Goal: Transaction & Acquisition: Purchase product/service

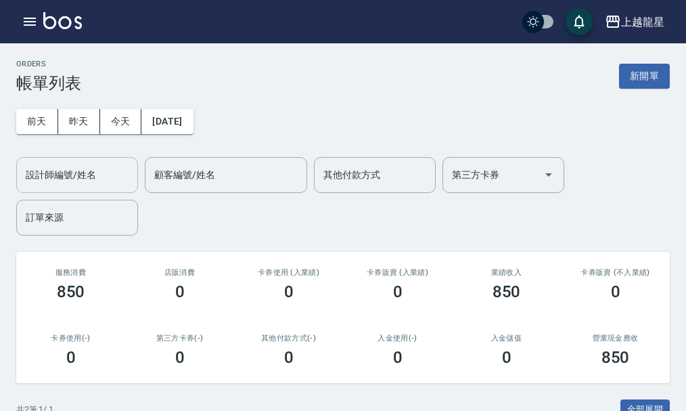
click at [44, 182] on input "設計師編號/姓名" at bounding box center [77, 175] width 110 height 24
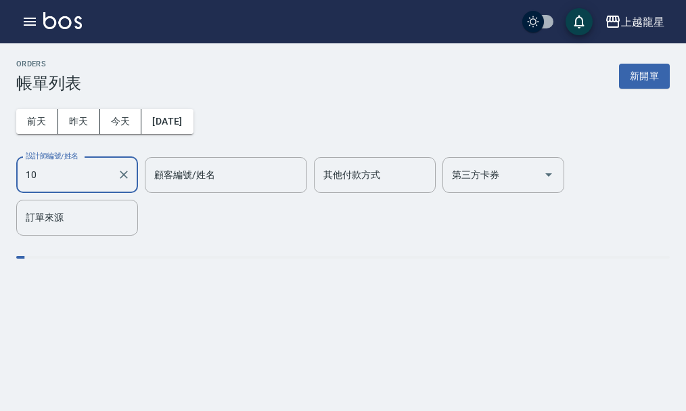
type input "Alisa-10"
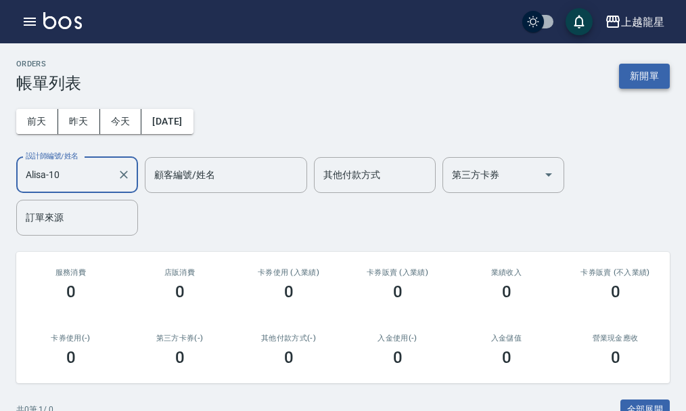
click at [637, 72] on button "新開單" at bounding box center [644, 76] width 51 height 25
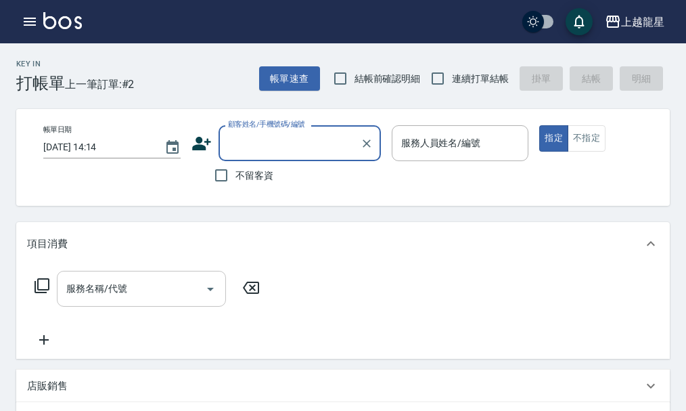
click at [135, 293] on input "服務名稱/代號" at bounding box center [131, 289] width 137 height 24
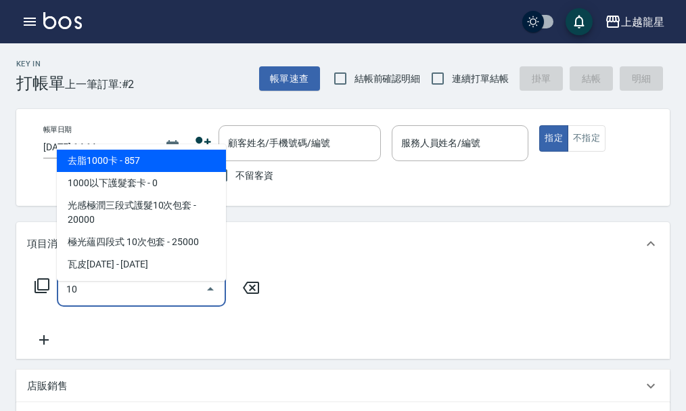
type input "去脂1000卡(505)"
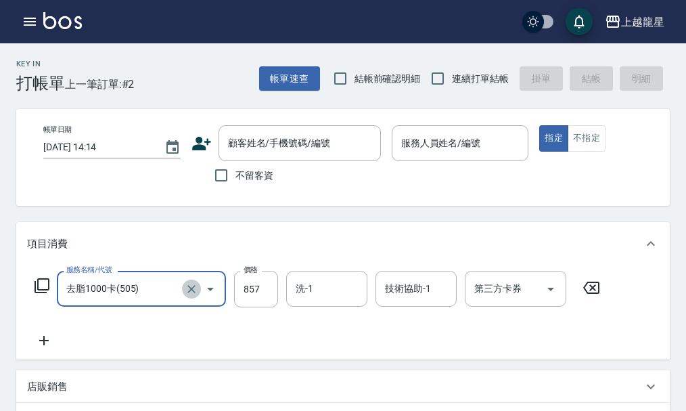
click at [186, 296] on icon "Clear" at bounding box center [192, 289] width 14 height 14
click at [269, 131] on div "顧客姓名/手機號碼/編號" at bounding box center [300, 143] width 162 height 36
type input "去脂1000卡(505)"
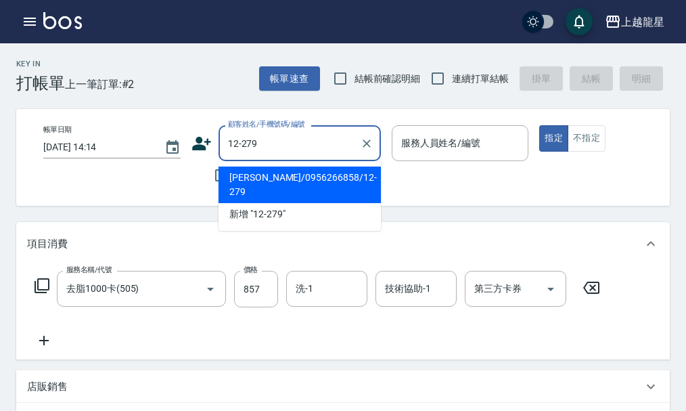
type input "[PERSON_NAME]/0956266858/12-279"
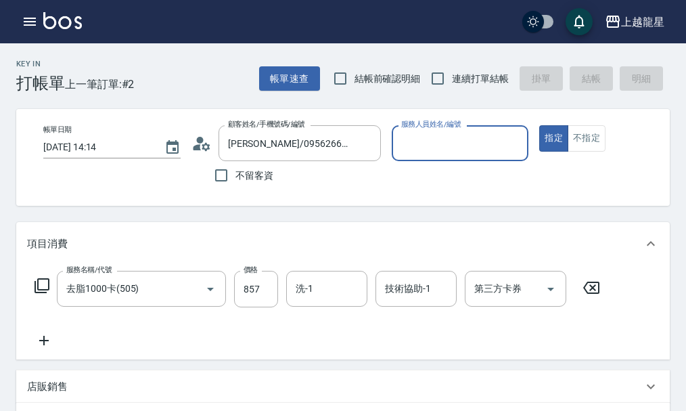
type input "Alisa-10"
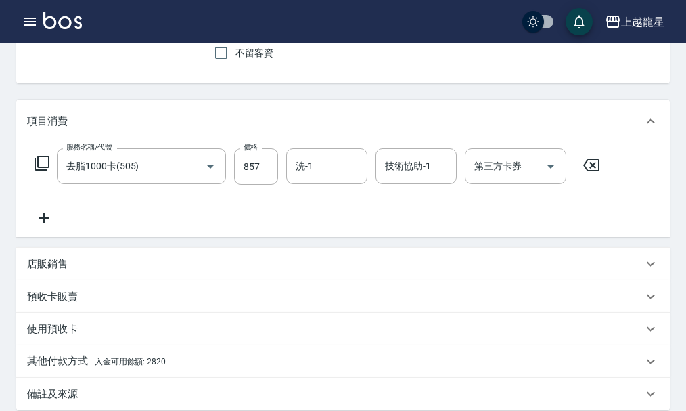
scroll to position [135, 0]
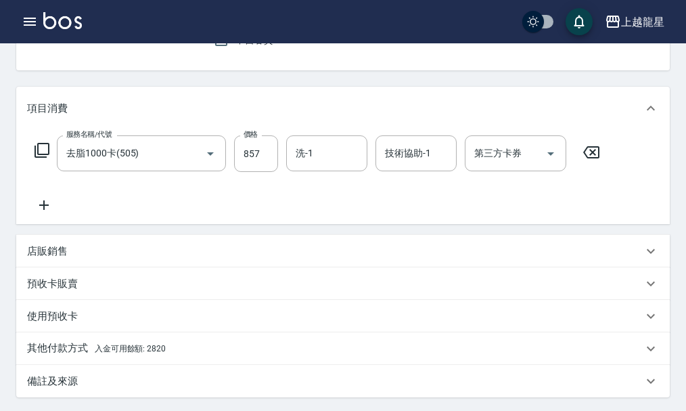
click at [602, 156] on icon at bounding box center [591, 152] width 34 height 16
click at [161, 353] on span "入金可用餘額: 2820" at bounding box center [130, 347] width 71 height 9
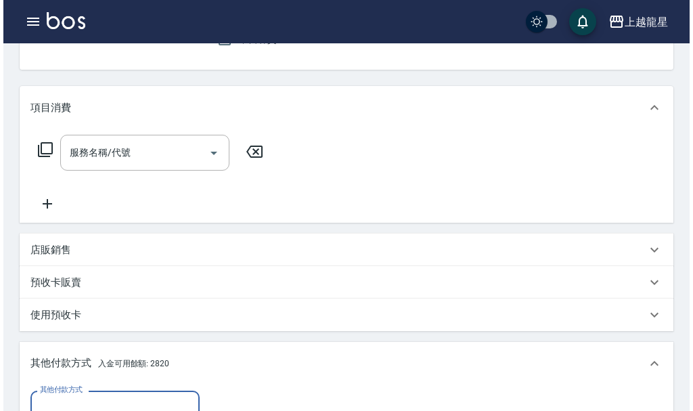
scroll to position [338, 0]
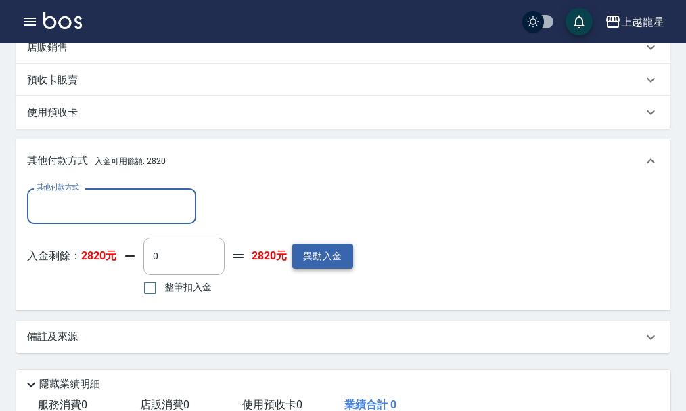
click at [325, 268] on button "異動入金" at bounding box center [322, 256] width 61 height 25
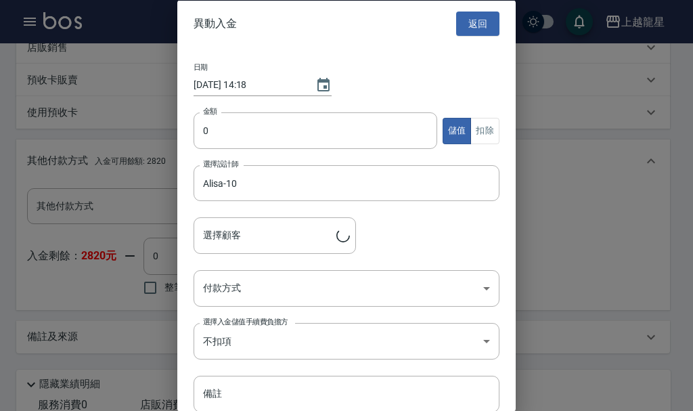
type input "[PERSON_NAME]/0956266858/12-279"
click at [210, 124] on input "0" at bounding box center [316, 130] width 244 height 37
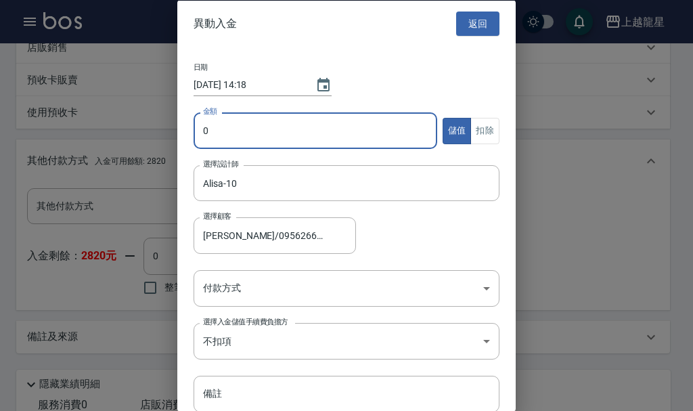
click at [202, 127] on input "0" at bounding box center [316, 130] width 244 height 37
click at [246, 132] on input "10000" at bounding box center [316, 130] width 244 height 37
type input "10000"
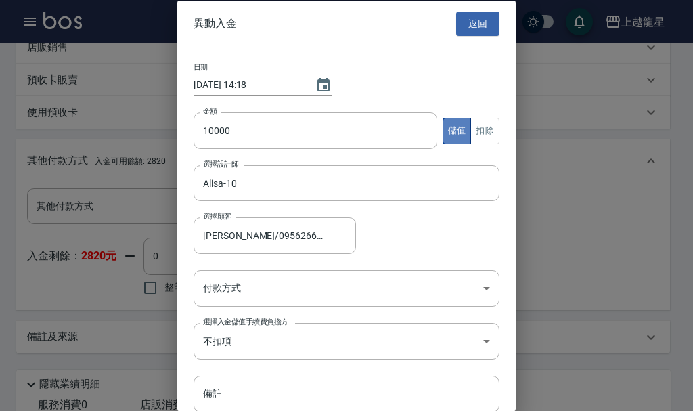
click at [444, 127] on button "儲值" at bounding box center [457, 130] width 29 height 26
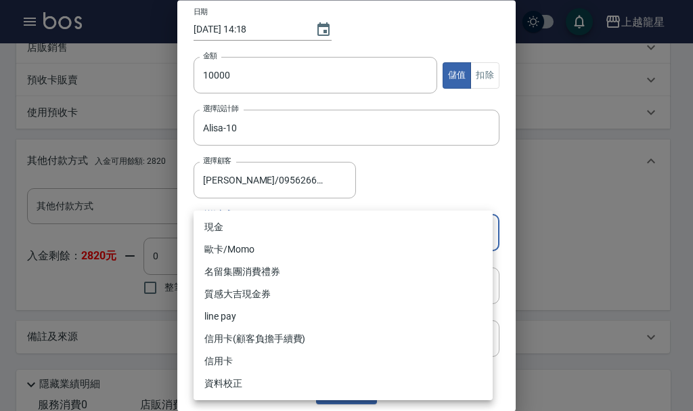
click at [284, 231] on body "上越龍星 登出 櫃檯作業 打帳單 帳單列表 現金收支登錄 高階收支登錄 材料自購登錄 每日結帳 現場電腦打卡 預約管理 預約管理 單日預約紀錄 單週預約紀錄 …" at bounding box center [346, 117] width 693 height 910
click at [274, 228] on li "現金" at bounding box center [343, 227] width 299 height 22
type input "現金"
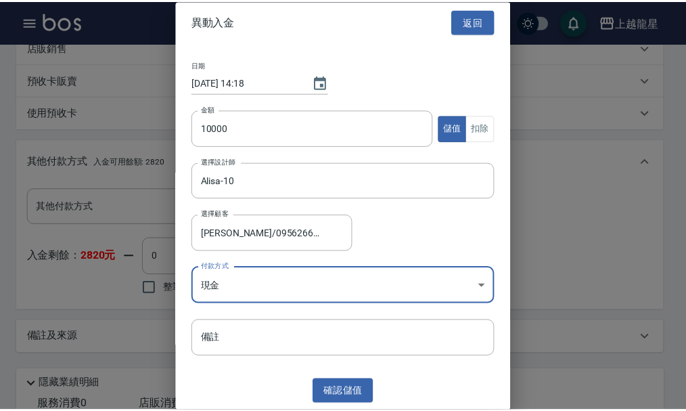
scroll to position [2, 0]
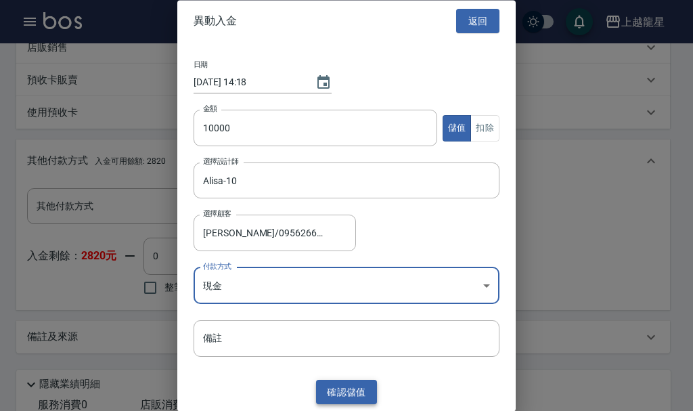
click at [319, 397] on button "確認 儲值" at bounding box center [346, 392] width 61 height 25
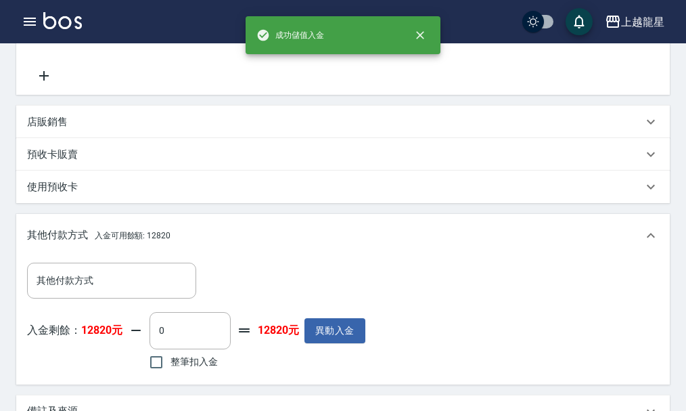
scroll to position [135, 0]
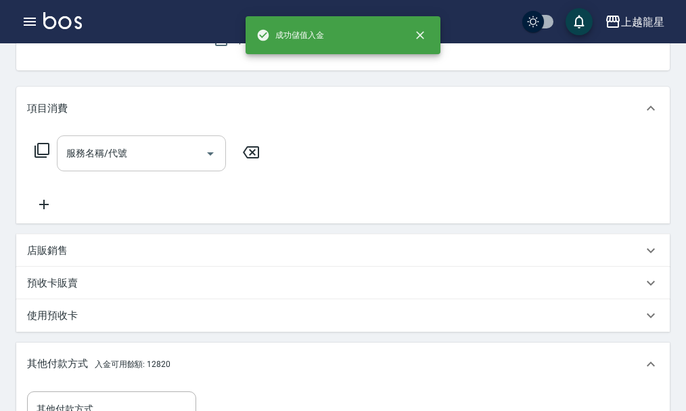
click at [112, 164] on input "服務名稱/代號" at bounding box center [131, 153] width 137 height 24
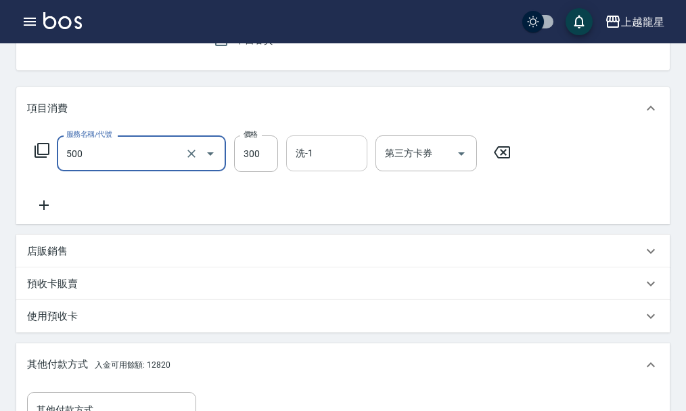
click at [321, 171] on div "洗-1" at bounding box center [326, 153] width 81 height 36
type input "一般洗髮(500)"
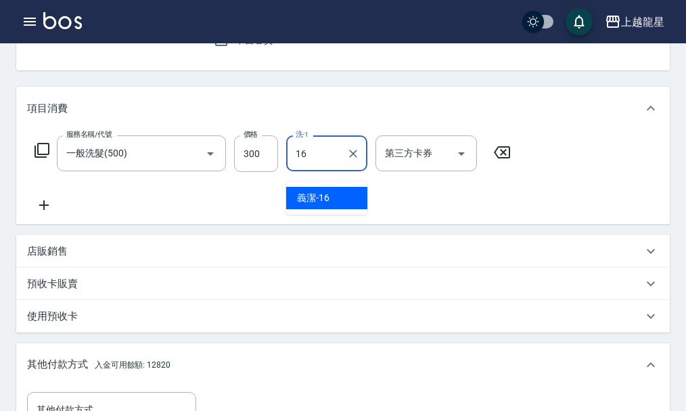
type input "義潔-16"
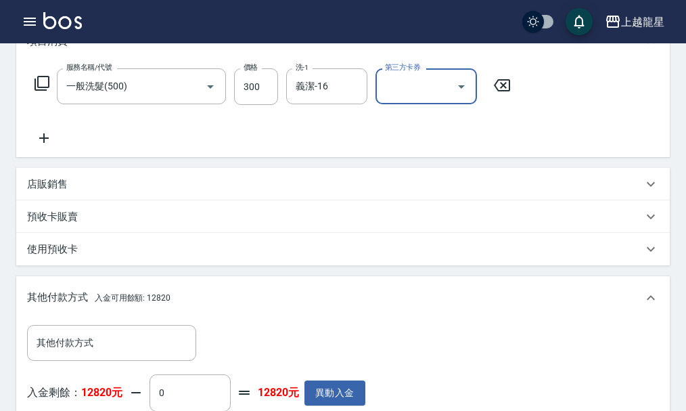
scroll to position [203, 0]
click at [45, 142] on icon at bounding box center [43, 137] width 9 height 9
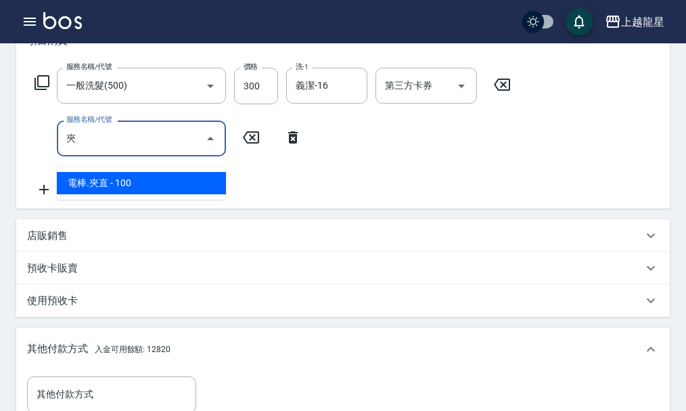
click at [126, 181] on span "電棒.夾直 - 100" at bounding box center [141, 183] width 169 height 22
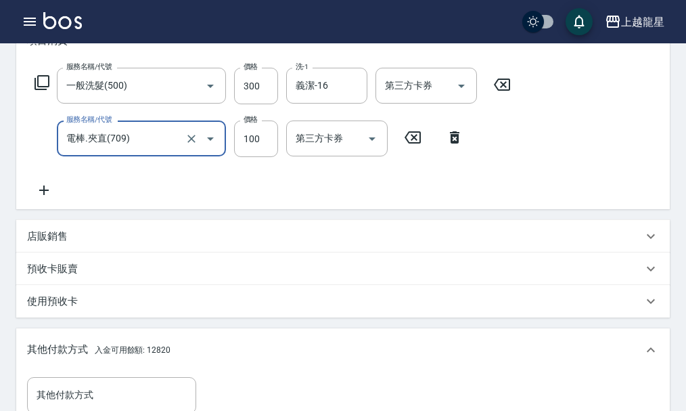
type input "電棒.夾直(709)"
click at [178, 198] on div "服務名稱/代號 一般洗髮(500) 服務名稱/代號 價格 300 價格 洗-1 義潔-16 洗-1 第三方卡券 第三方卡券 服務名稱/代號 電棒.夾直(709…" at bounding box center [273, 133] width 492 height 131
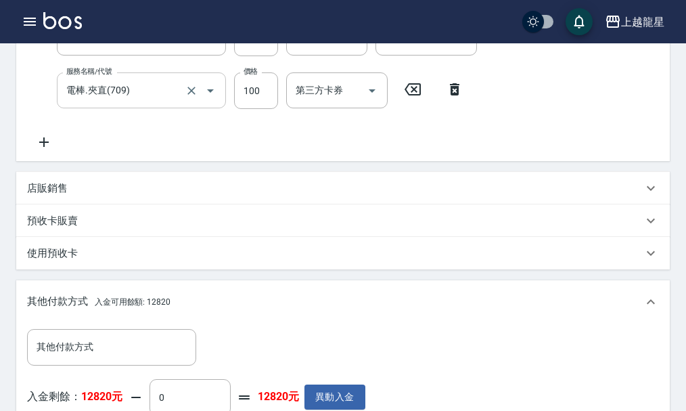
scroll to position [135, 0]
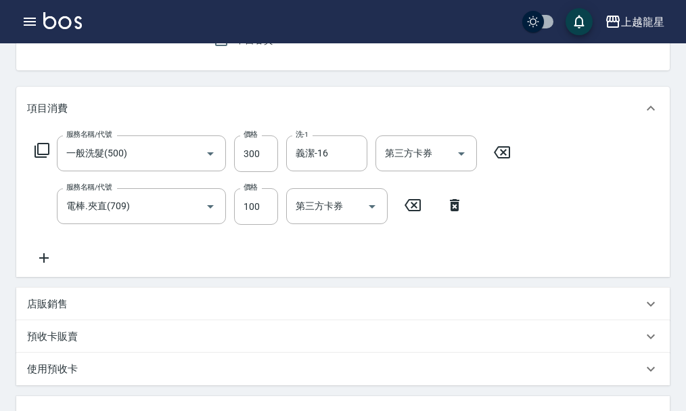
click at [41, 266] on icon at bounding box center [44, 258] width 34 height 16
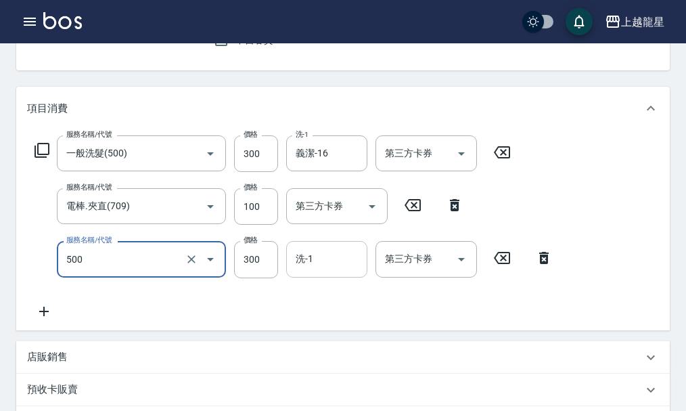
click at [307, 275] on div "洗-1 洗-1" at bounding box center [326, 259] width 81 height 36
type input "一般洗髮(500)"
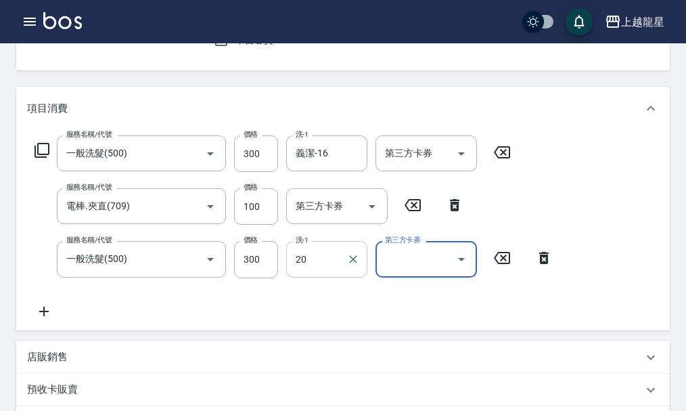
type input "Lily-20"
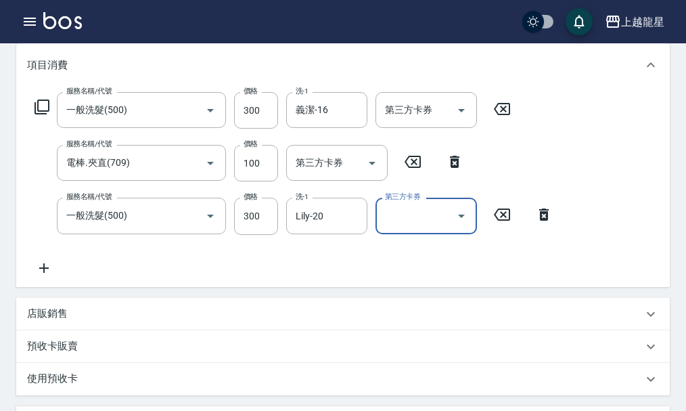
scroll to position [203, 0]
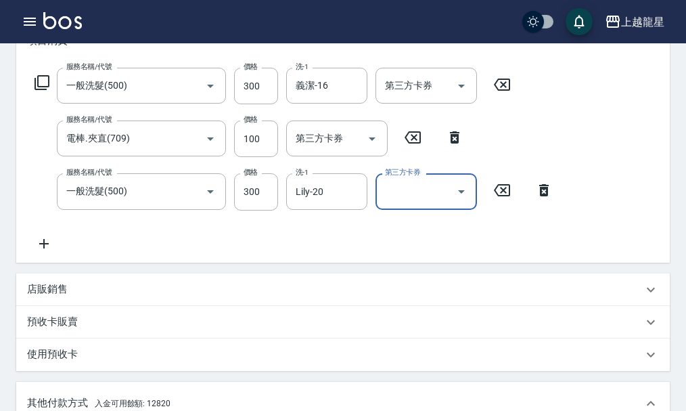
click at [41, 248] on icon at bounding box center [43, 243] width 9 height 9
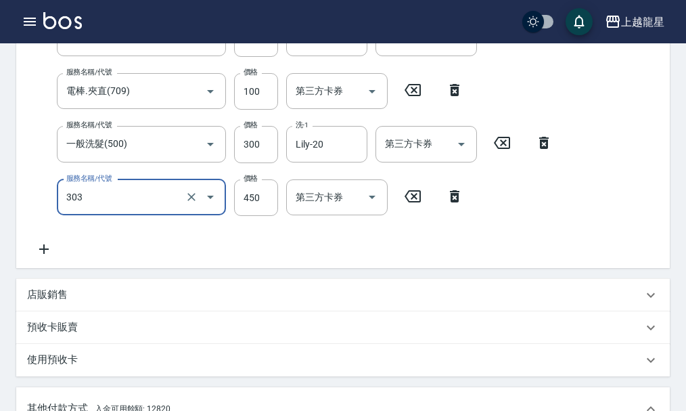
scroll to position [271, 0]
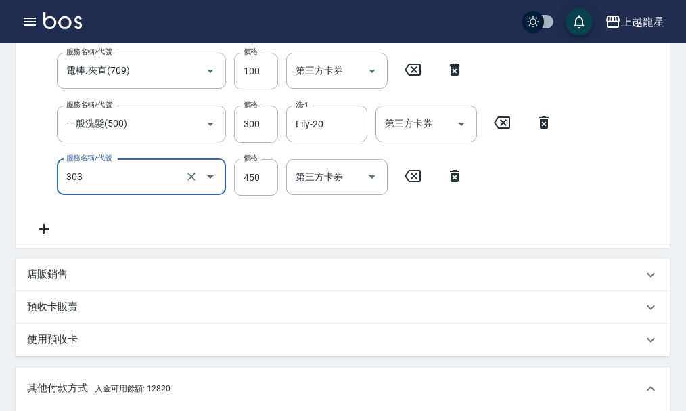
type input "剪髮(303)"
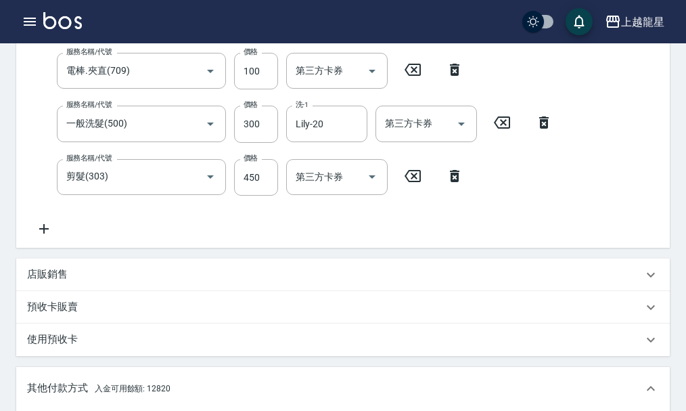
click at [40, 237] on icon at bounding box center [44, 229] width 34 height 16
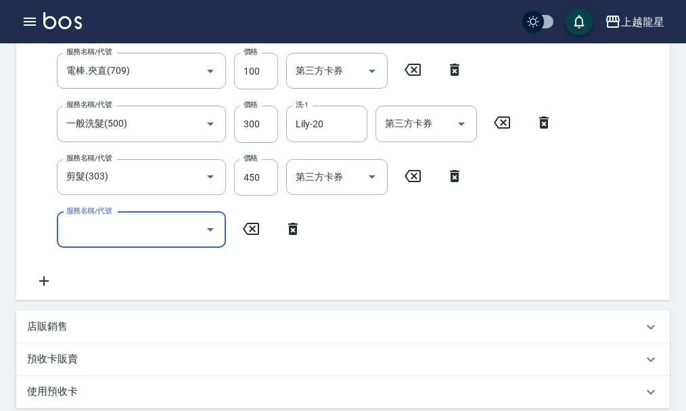
type input "ㄅ"
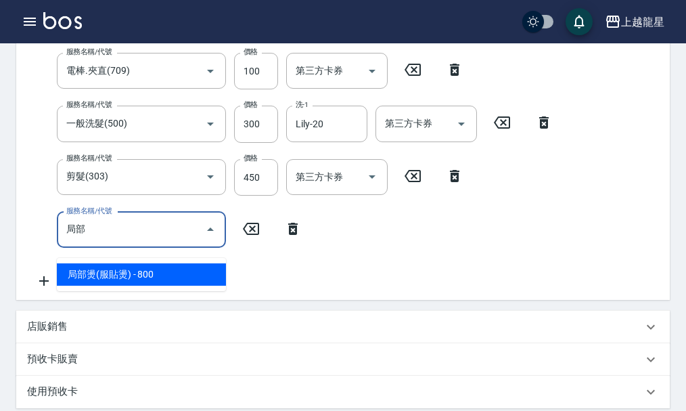
type input "菊"
click at [137, 279] on span "補染 - 600" at bounding box center [141, 274] width 169 height 22
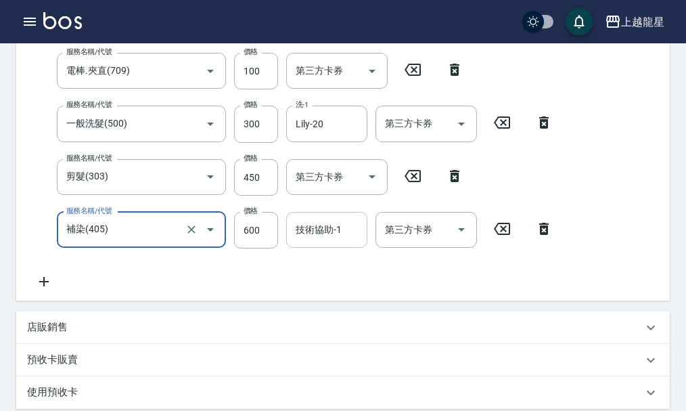
type input "補染(405)"
click at [330, 237] on div "技術協助-1 技術協助-1" at bounding box center [326, 230] width 81 height 36
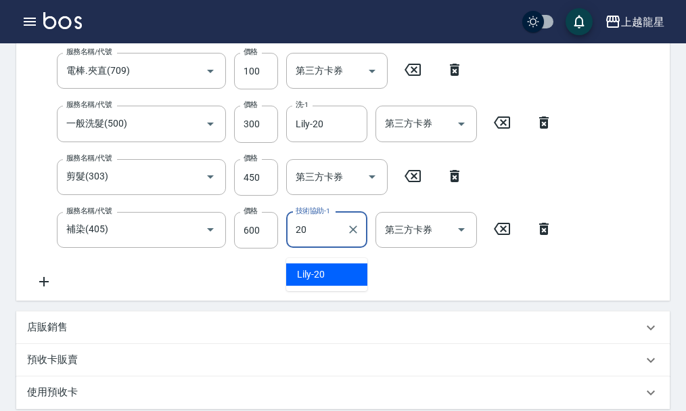
type input "Lily-20"
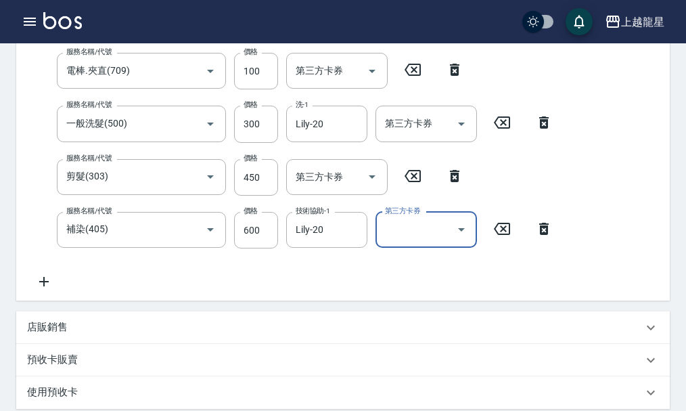
click at [42, 288] on icon at bounding box center [44, 281] width 34 height 16
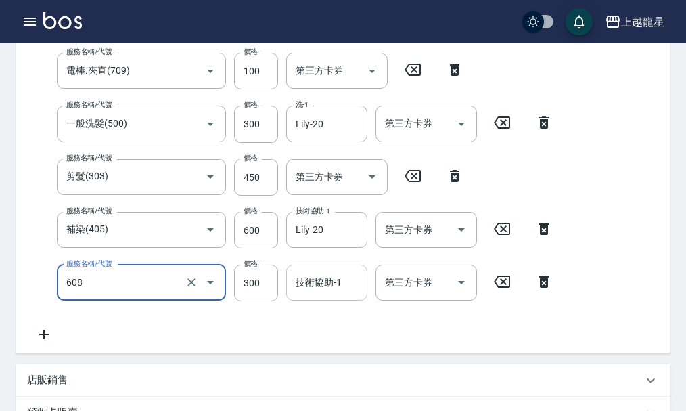
type input "頭皮隔離(608)"
click at [310, 294] on input "技術協助-1" at bounding box center [326, 283] width 69 height 24
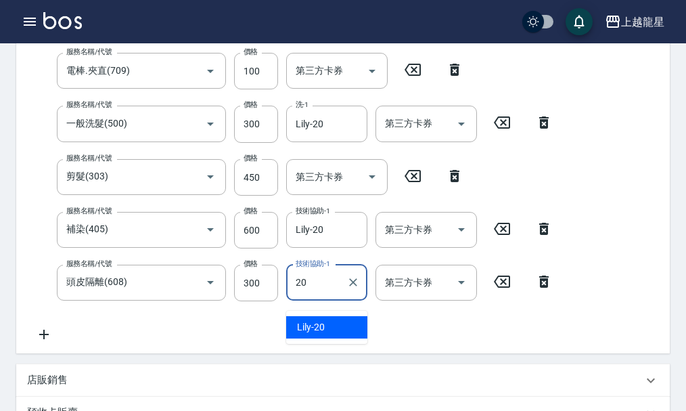
type input "Lily-20"
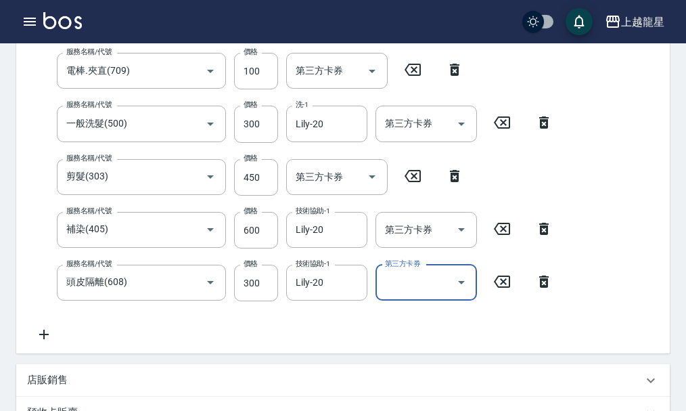
click at [286, 342] on div "服務名稱/代號 一般洗髮(500) 服務名稱/代號 價格 300 價格 洗-1 義潔-16 洗-1 第三方卡券 第三方卡券 服務名稱/代號 電棒.夾直(709…" at bounding box center [294, 171] width 534 height 342
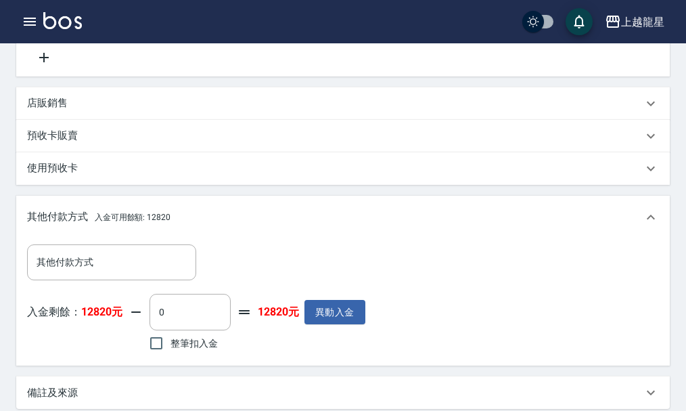
scroll to position [609, 0]
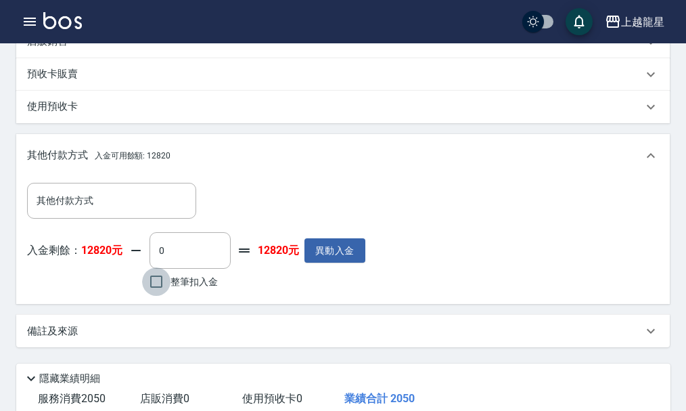
click at [158, 292] on input "整筆扣入金" at bounding box center [156, 281] width 28 height 28
checkbox input "true"
type input "2050"
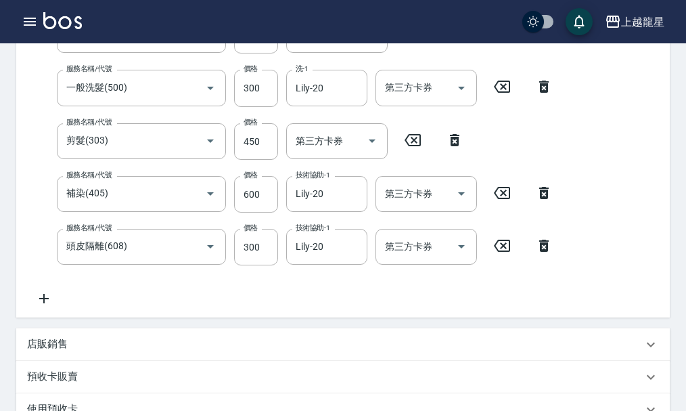
scroll to position [509, 0]
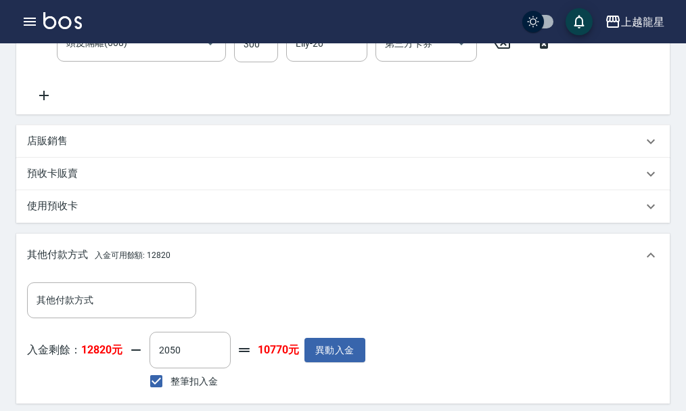
click at [70, 143] on div "店販銷售" at bounding box center [343, 141] width 654 height 32
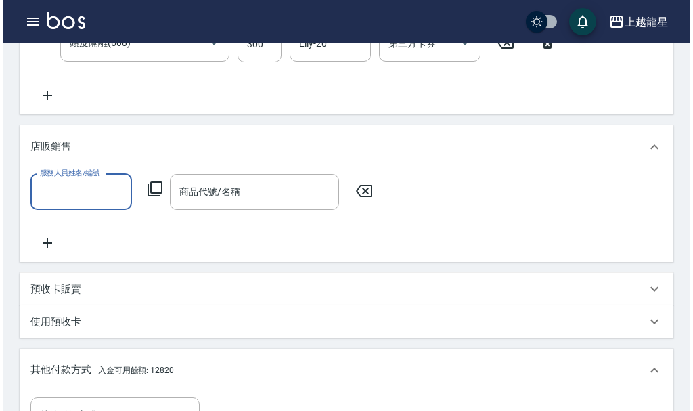
scroll to position [0, 0]
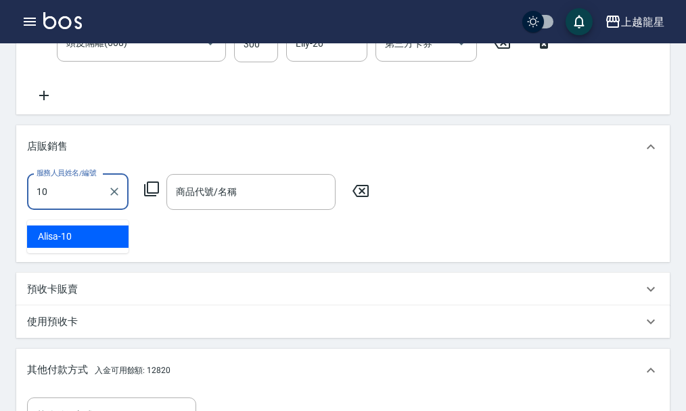
type input "Alisa-10"
type input "0"
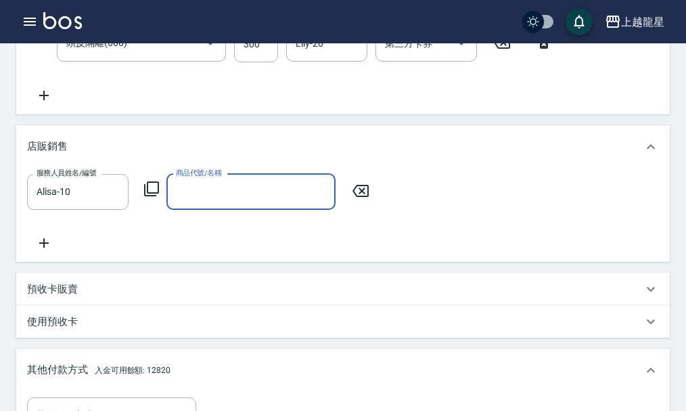
click at [154, 194] on icon at bounding box center [151, 189] width 16 height 16
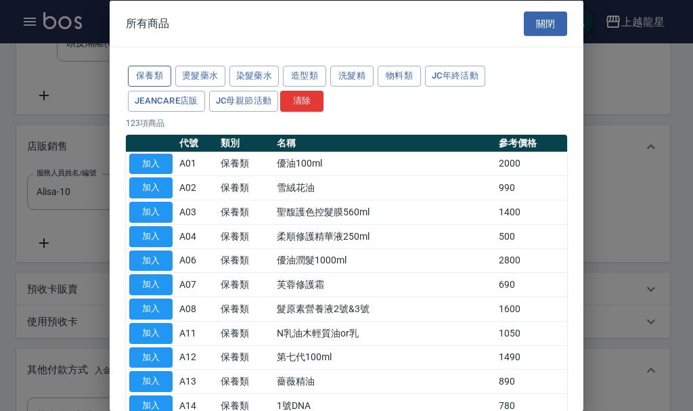
click at [138, 73] on button "保養類" at bounding box center [149, 76] width 43 height 21
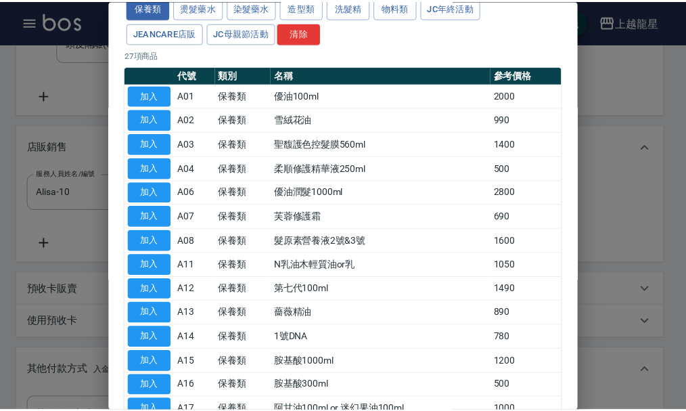
scroll to position [135, 0]
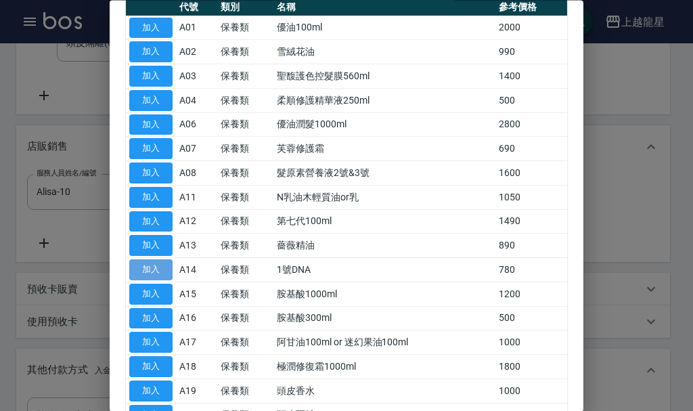
click at [148, 263] on button "加入" at bounding box center [150, 270] width 43 height 21
type input "1號DNA"
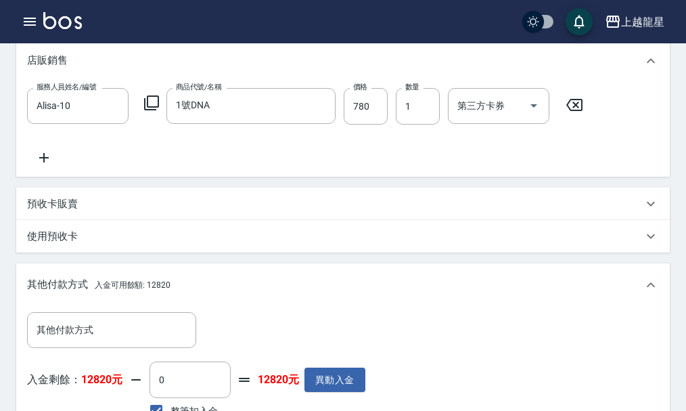
scroll to position [780, 0]
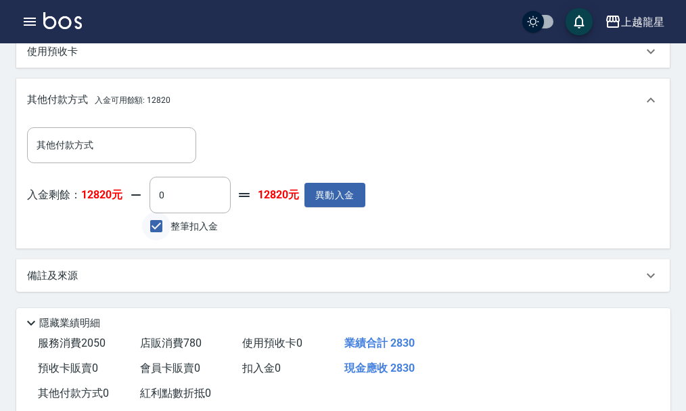
click at [167, 234] on input "整筆扣入金" at bounding box center [156, 226] width 28 height 28
click at [148, 240] on input "整筆扣入金" at bounding box center [156, 226] width 28 height 28
checkbox input "true"
type input "2830"
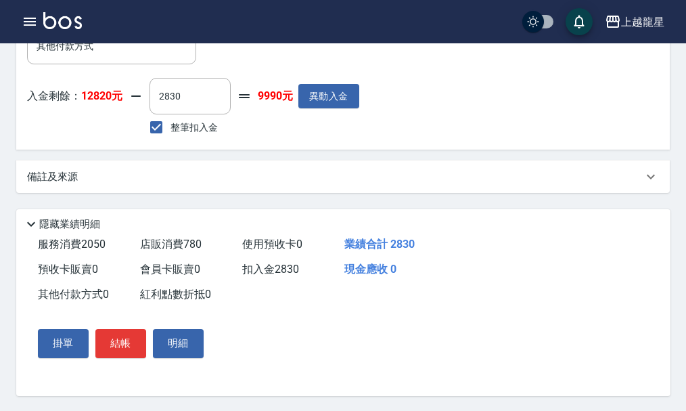
scroll to position [897, 0]
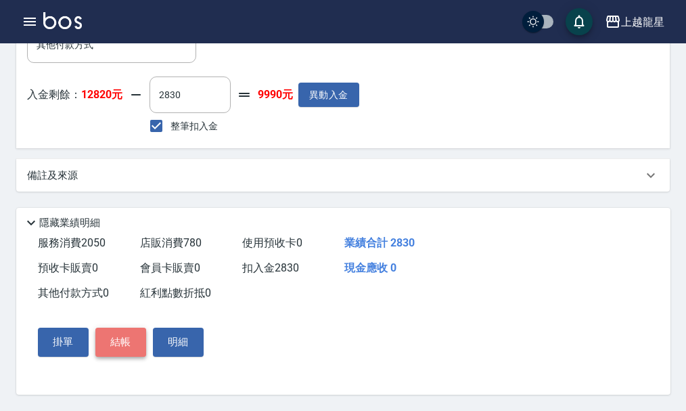
click at [123, 348] on button "結帳" at bounding box center [120, 341] width 51 height 28
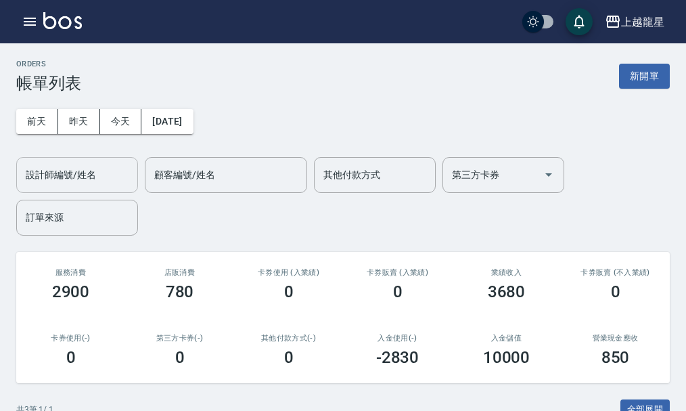
click at [102, 163] on input "設計師編號/姓名" at bounding box center [77, 175] width 110 height 24
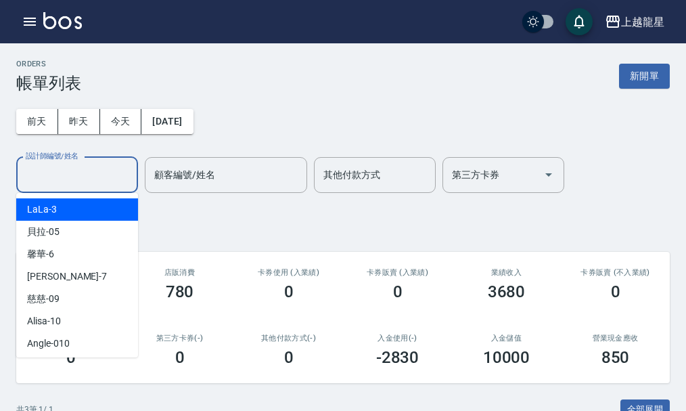
type input "0"
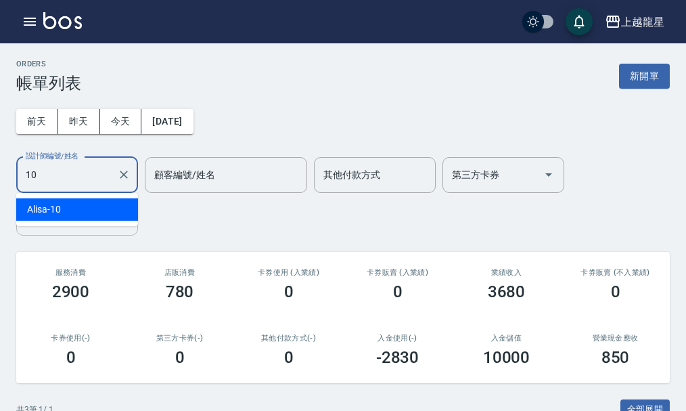
type input "Alisa-10"
